Goal: Information Seeking & Learning: Learn about a topic

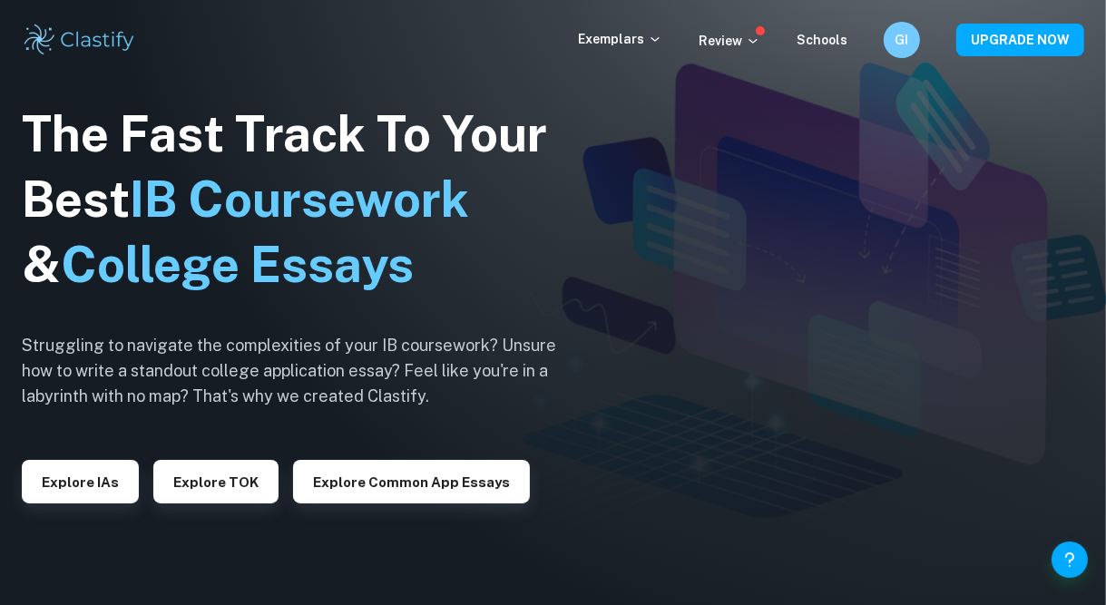
click at [93, 503] on button "Explore IAs" at bounding box center [80, 482] width 117 height 44
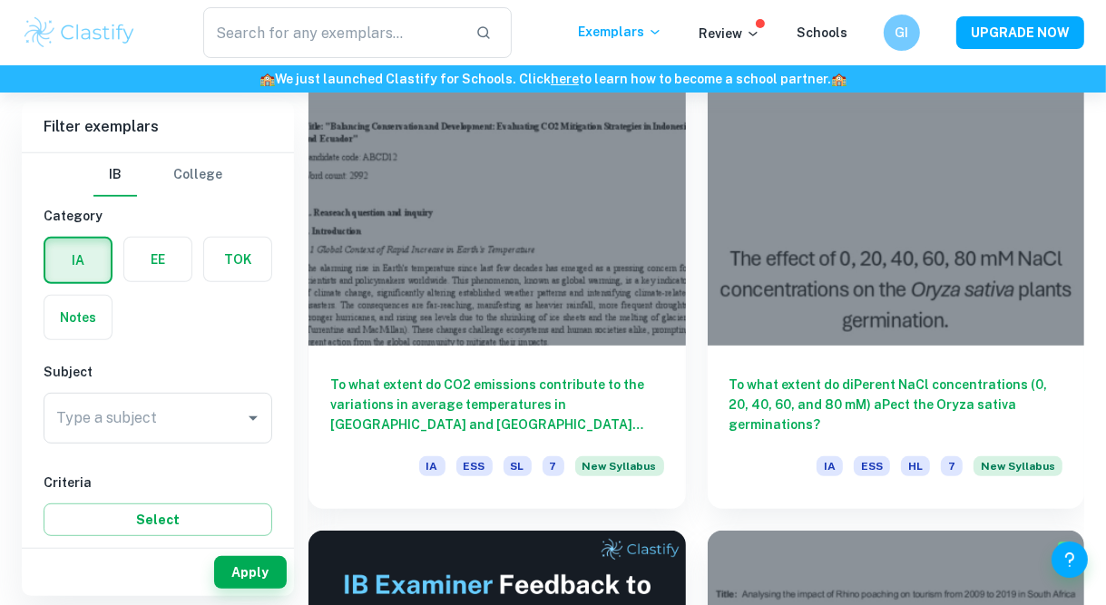
scroll to position [550, 0]
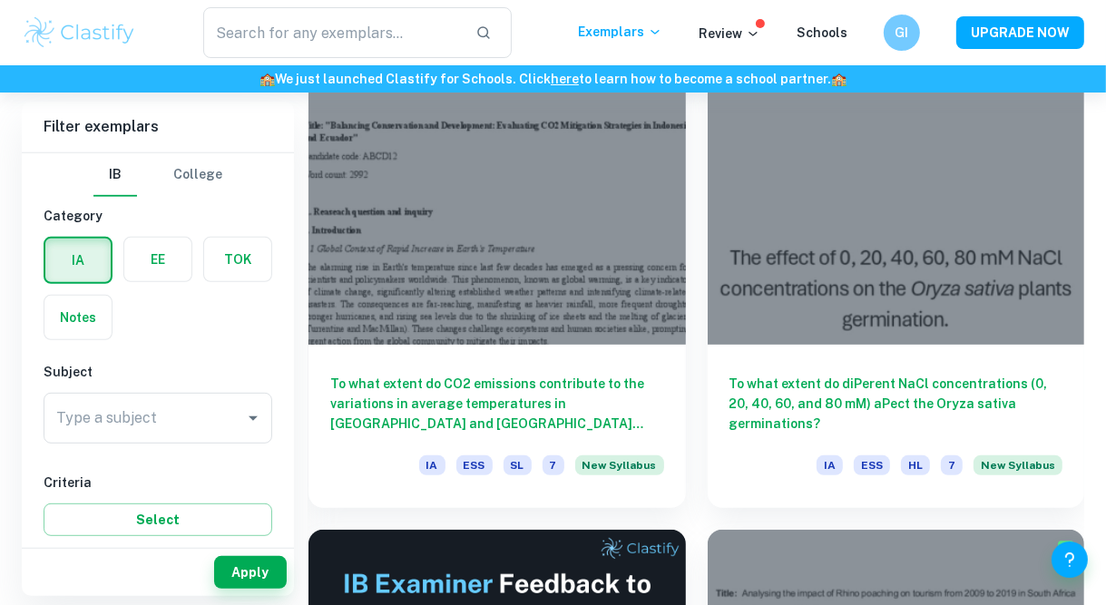
click at [220, 423] on input "Type a subject" at bounding box center [144, 418] width 185 height 34
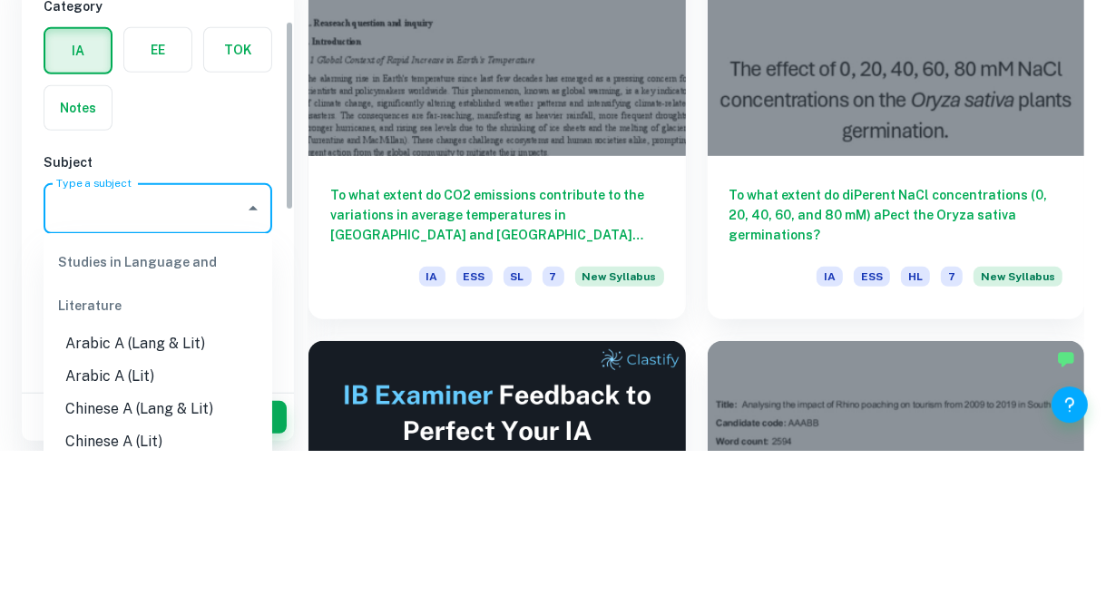
scroll to position [51, 0]
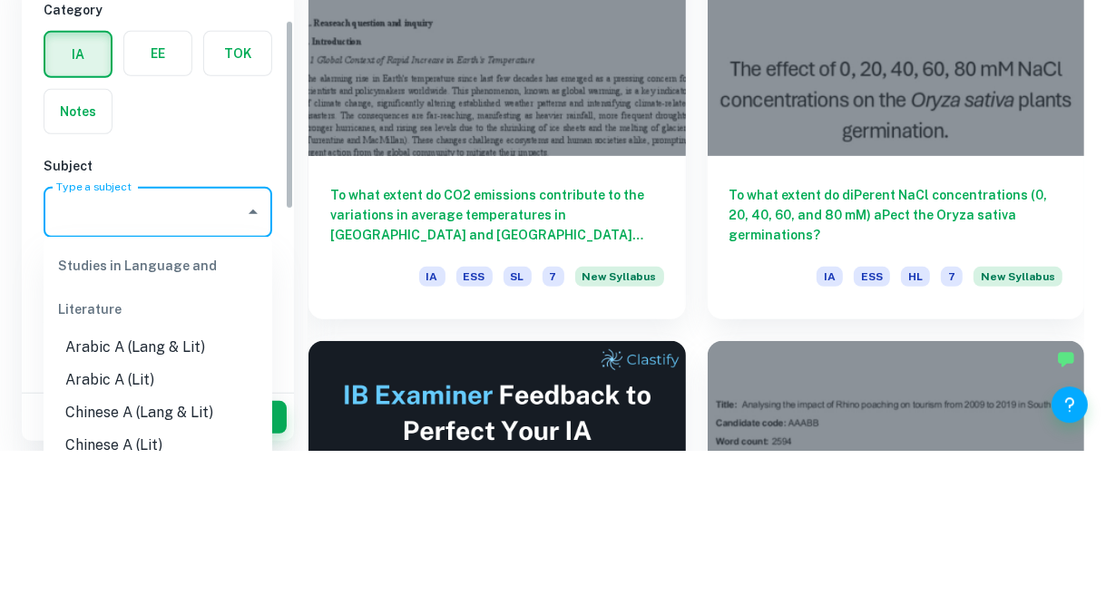
click at [256, 364] on icon "Close" at bounding box center [253, 367] width 22 height 22
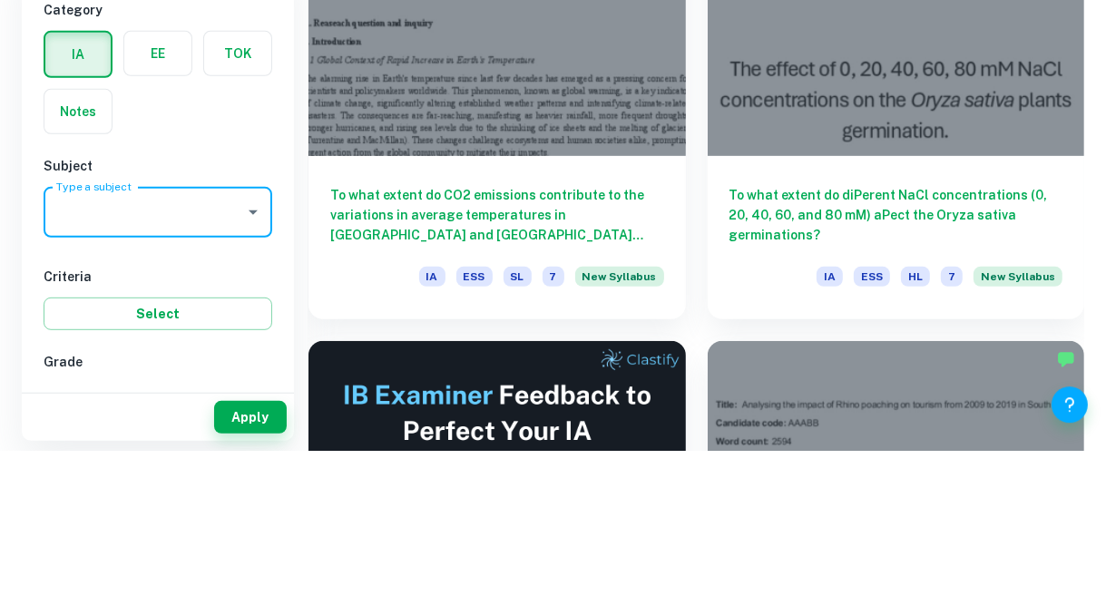
click at [244, 356] on icon "Open" at bounding box center [253, 367] width 22 height 22
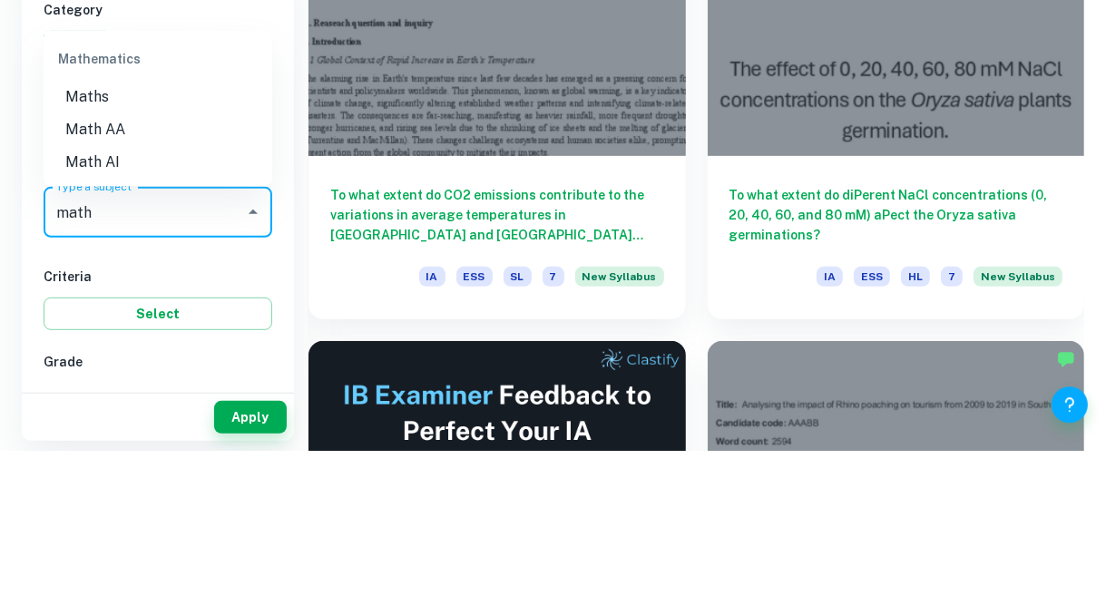
click at [87, 319] on li "Math AI" at bounding box center [158, 317] width 229 height 33
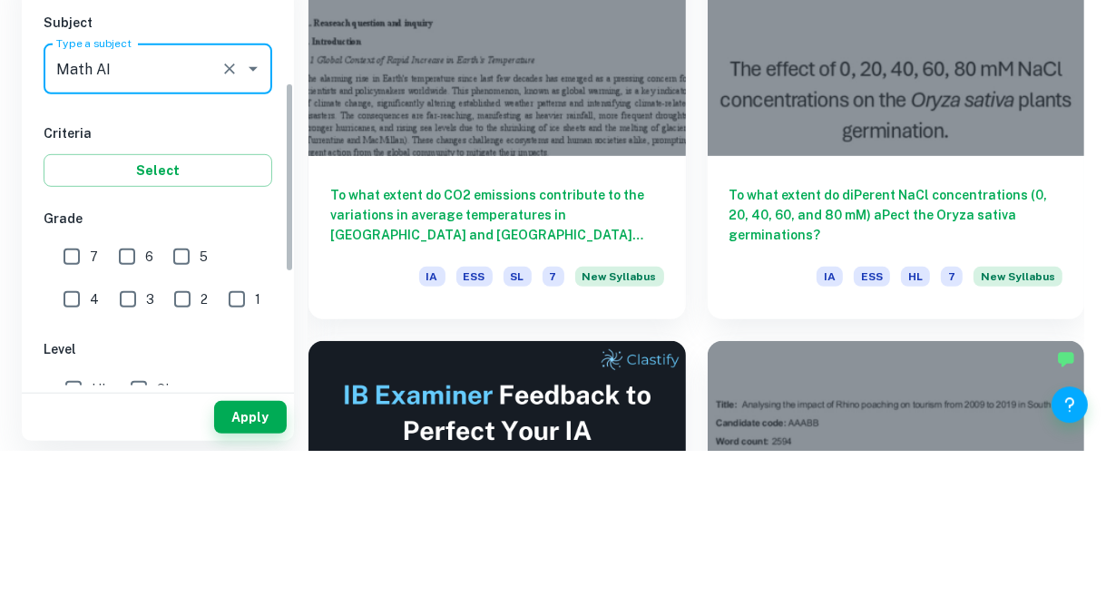
scroll to position [207, 0]
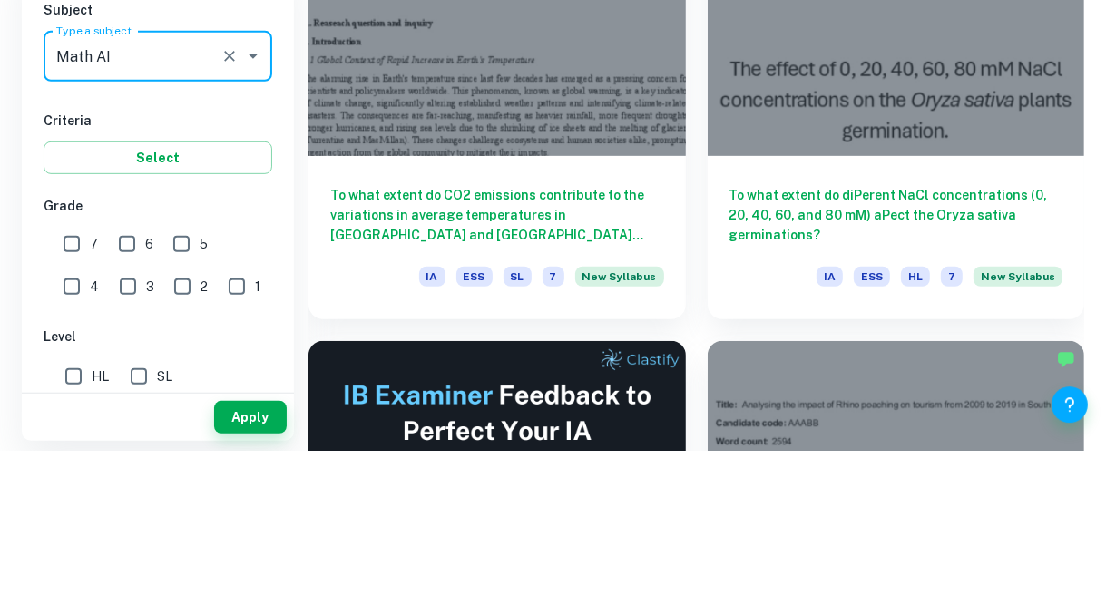
type input "Math AI"
click at [56, 310] on button "Select" at bounding box center [158, 313] width 229 height 33
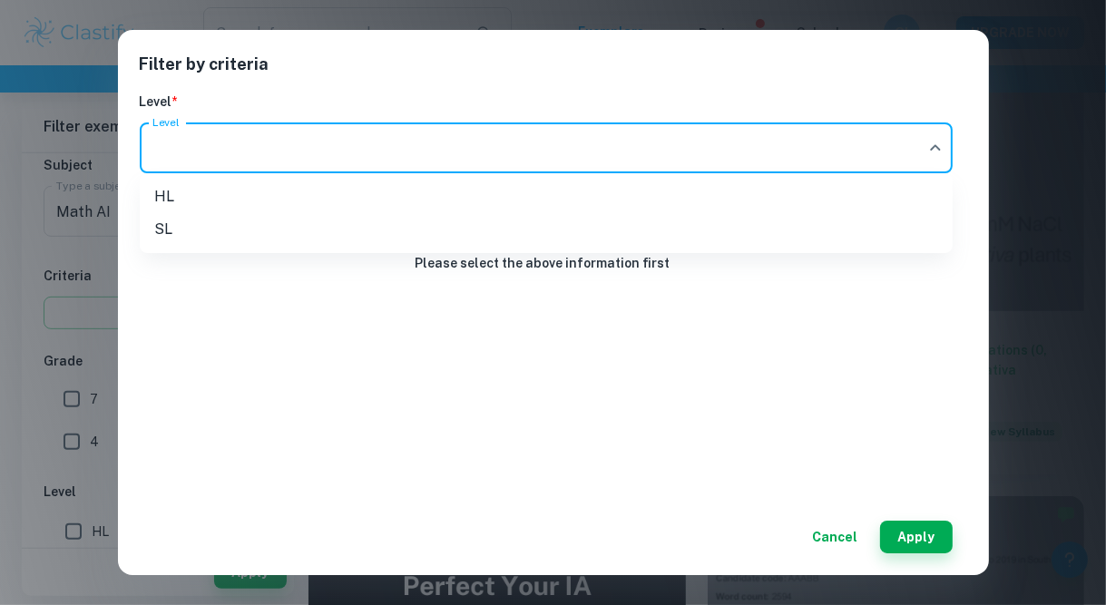
click at [165, 236] on li "SL" at bounding box center [546, 229] width 813 height 33
type input "SL"
click at [903, 522] on button "Apply" at bounding box center [916, 537] width 73 height 33
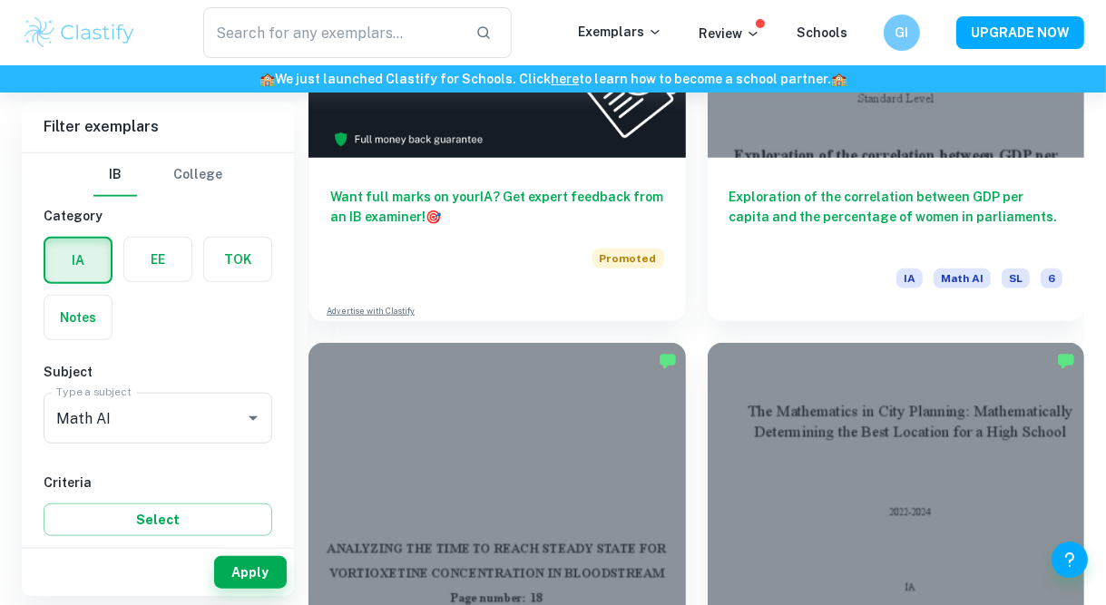
scroll to position [1314, 0]
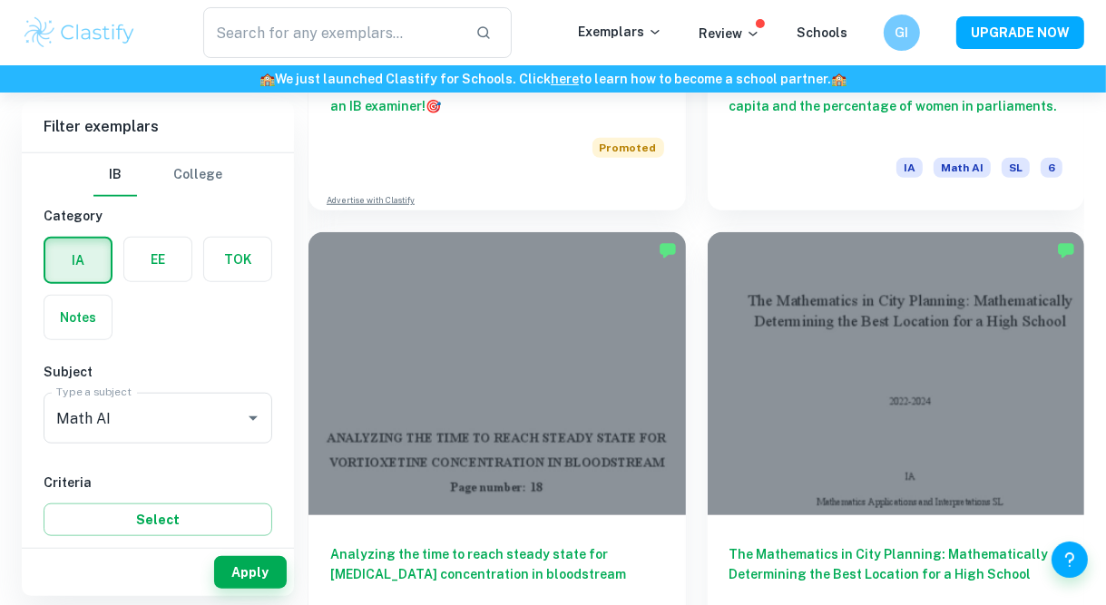
click at [997, 152] on div "Exploration of the correlation between GDP per capita and the percentage of wom…" at bounding box center [895, 128] width 377 height 163
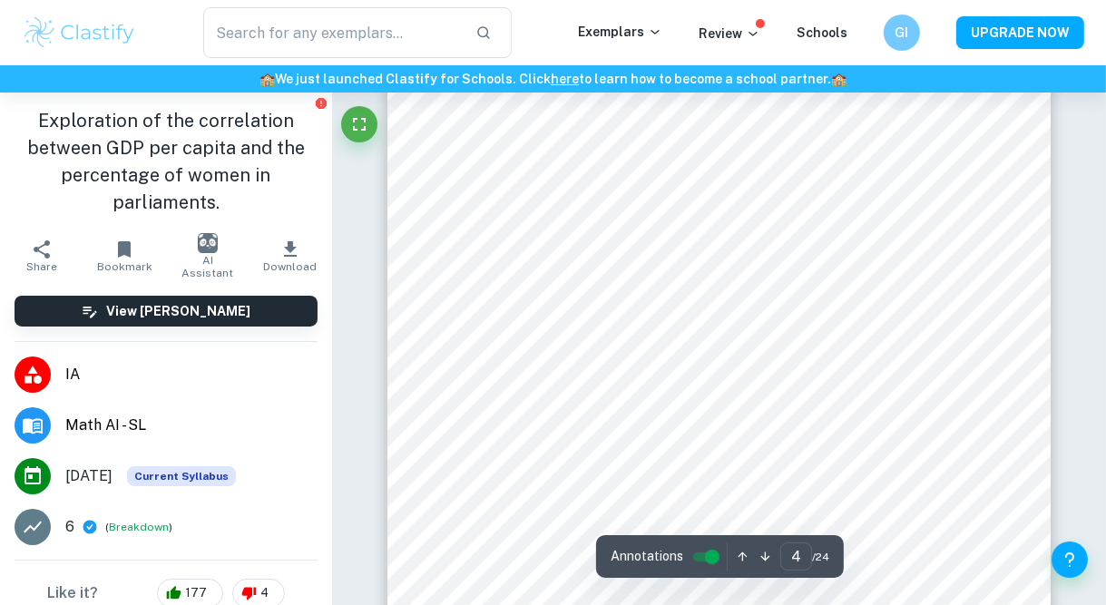
scroll to position [3249, 0]
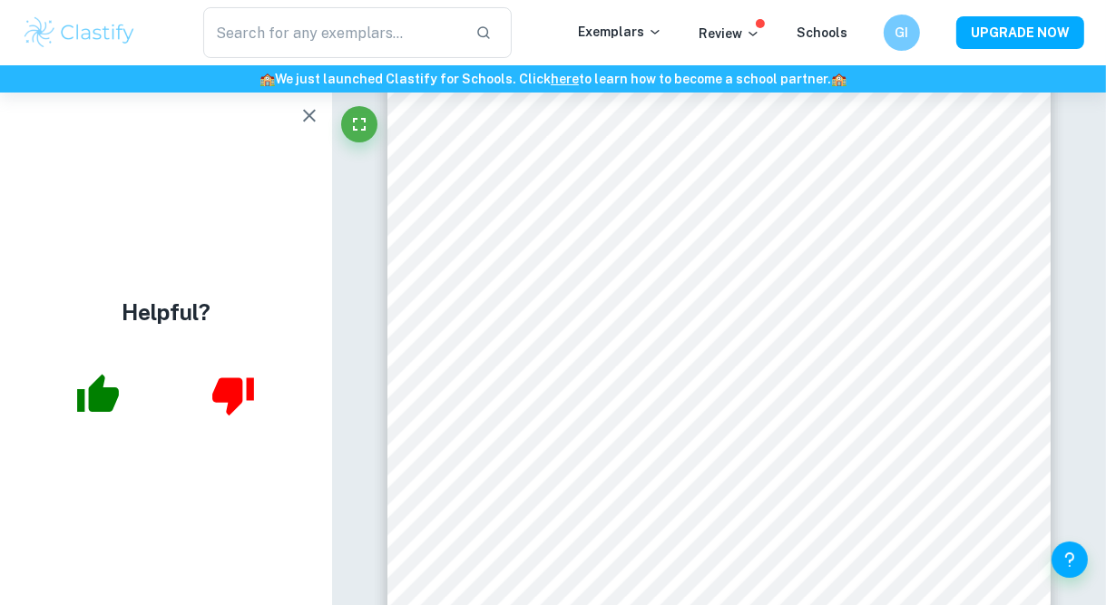
click at [149, 602] on div "Helpful?" at bounding box center [166, 349] width 332 height 512
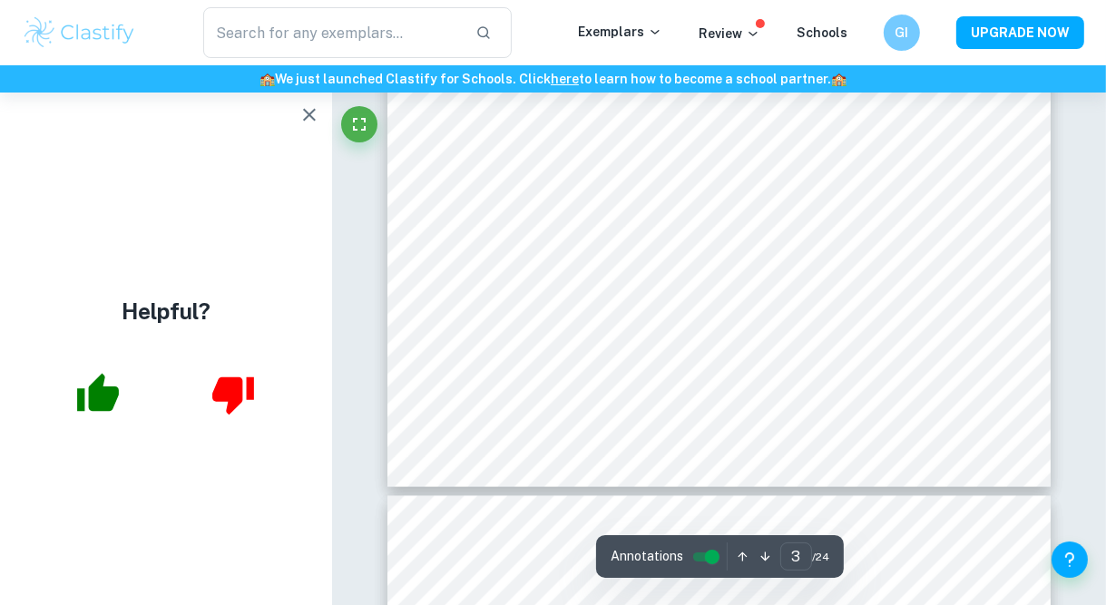
scroll to position [2674, 0]
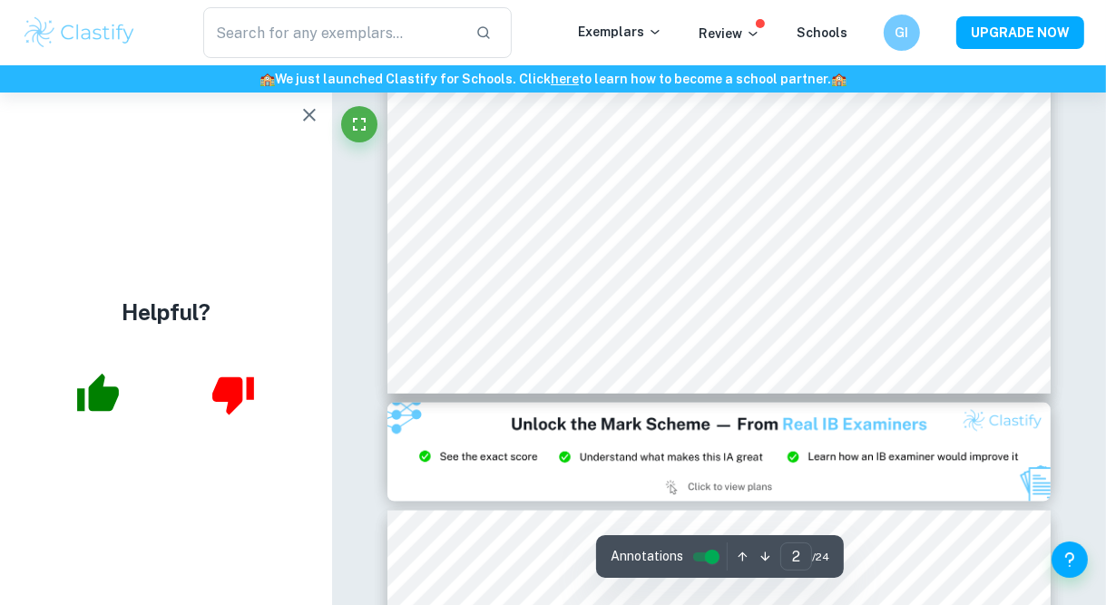
click at [1016, 414] on img at bounding box center [718, 453] width 663 height 100
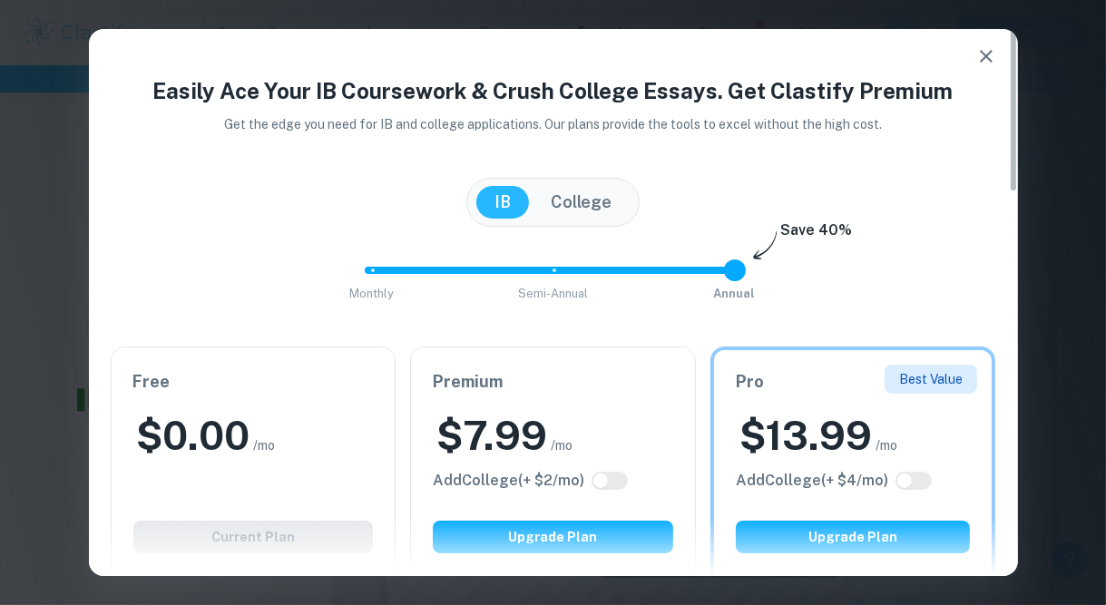
scroll to position [2043, 0]
click at [1000, 60] on button "button" at bounding box center [986, 56] width 36 height 36
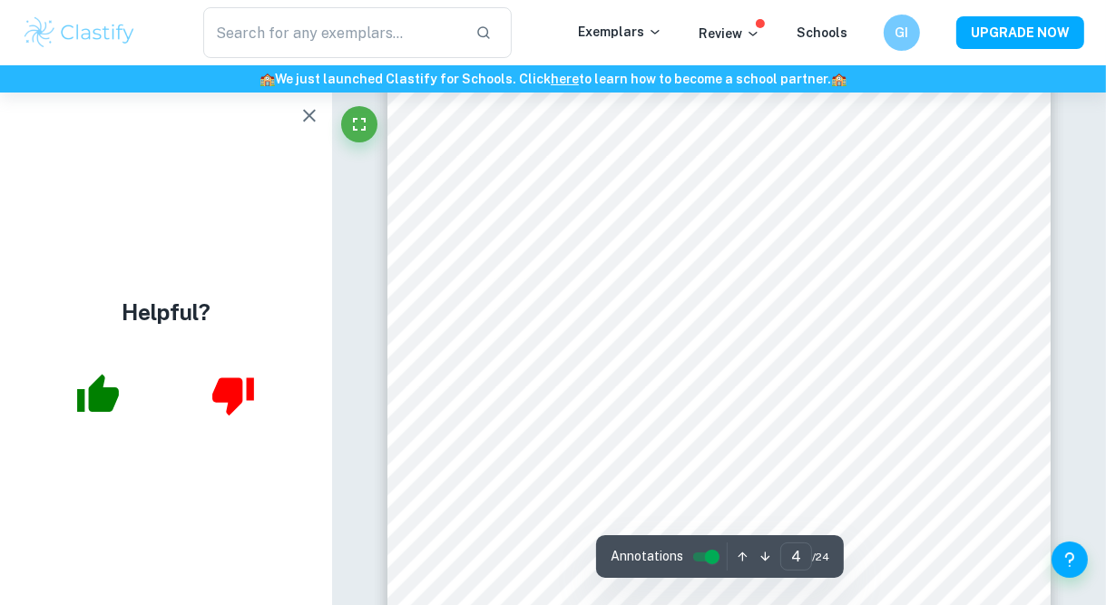
scroll to position [3242, 0]
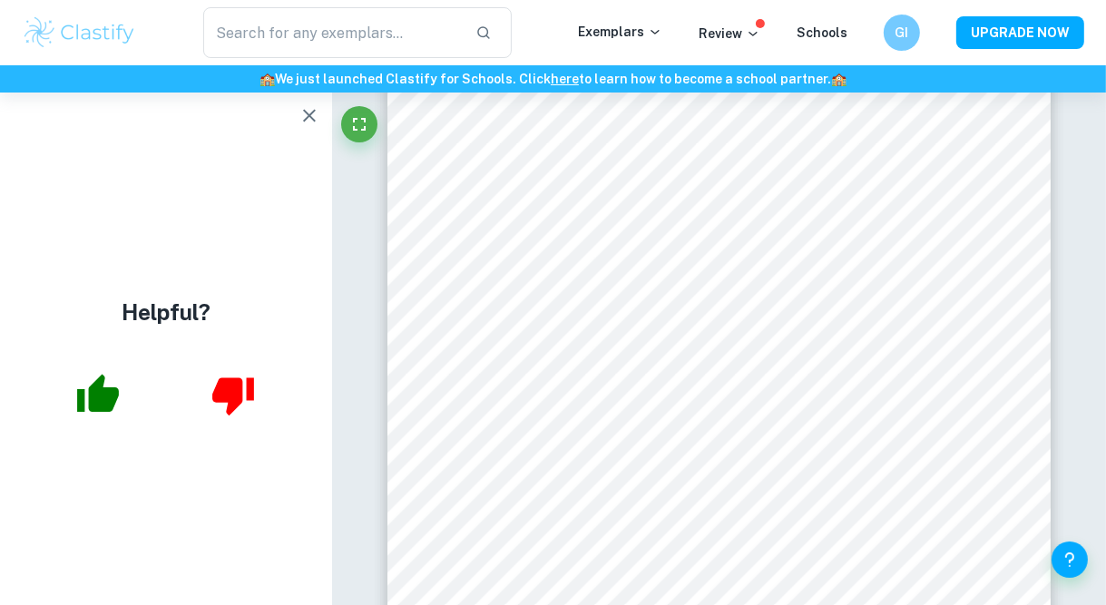
click at [1, 282] on div "Helpful?" at bounding box center [166, 349] width 332 height 512
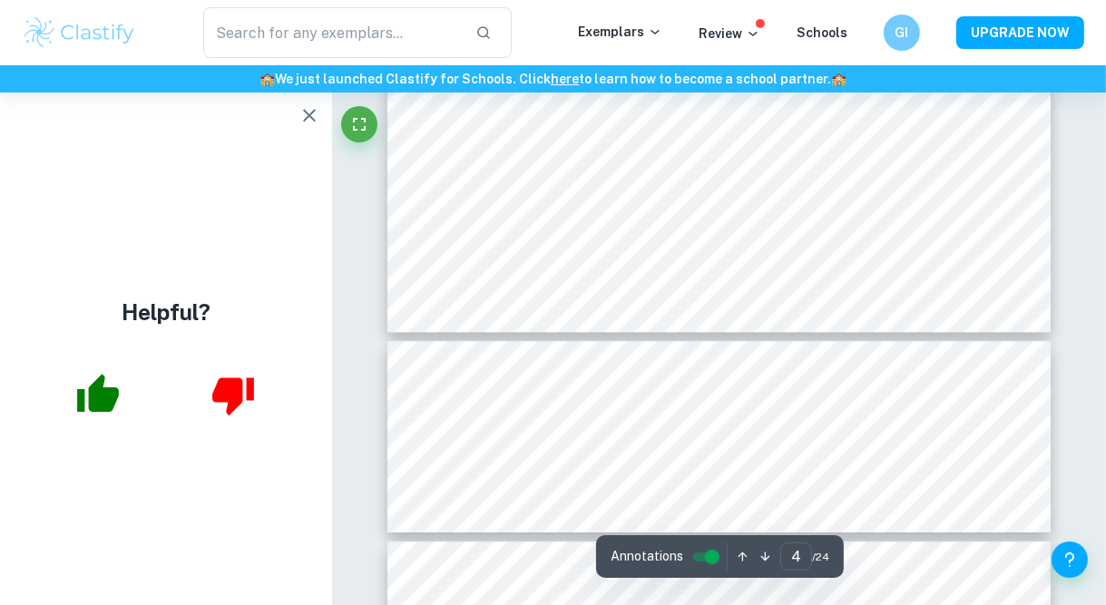
type input "5"
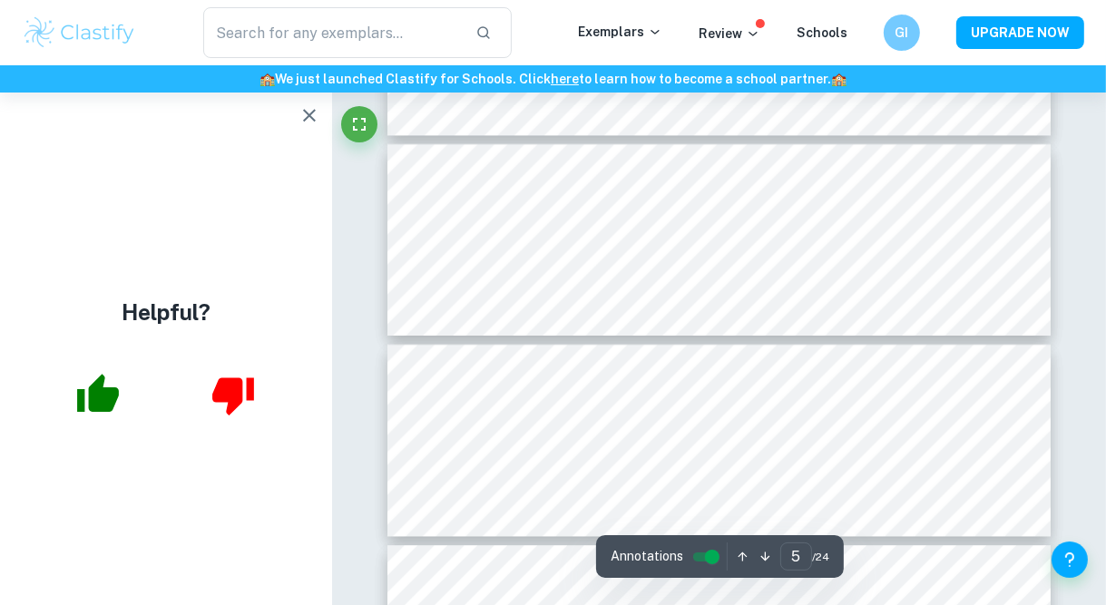
scroll to position [3973, 0]
